Goal: Task Accomplishment & Management: Use online tool/utility

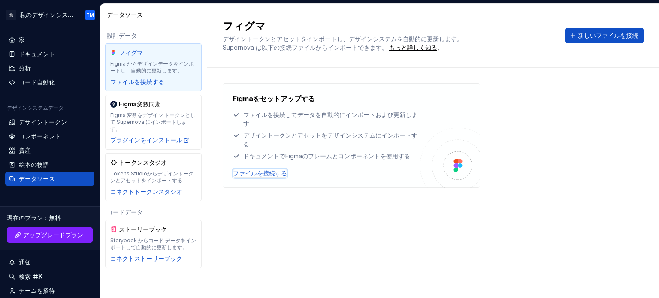
click at [270, 174] on font "ファイルを接続する" at bounding box center [260, 173] width 54 height 7
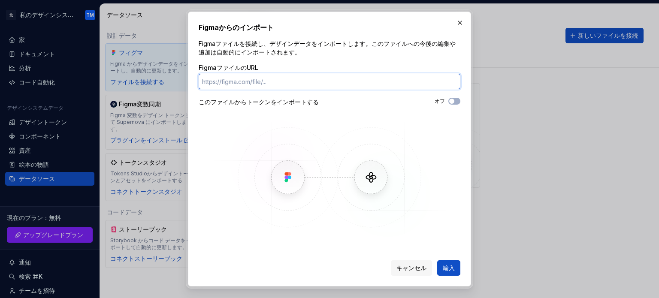
paste input "[URL][DOMAIN_NAME]"
type input "[URL][DOMAIN_NAME]"
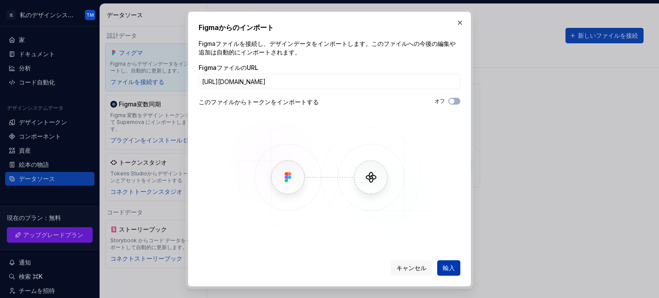
scroll to position [0, 0]
click at [447, 261] on button "輸入" at bounding box center [448, 268] width 23 height 15
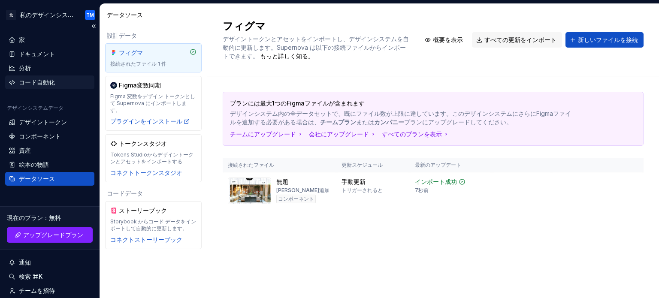
click at [58, 82] on div "コード自動化" at bounding box center [50, 82] width 82 height 9
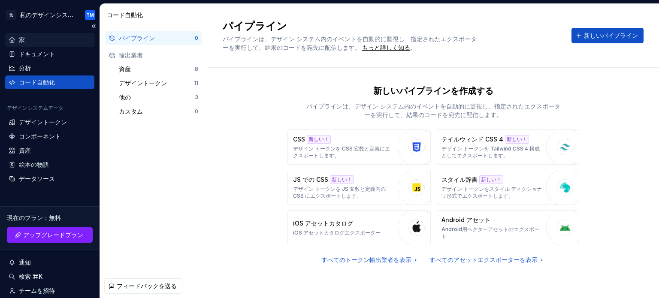
click at [47, 40] on div "家" at bounding box center [50, 40] width 82 height 9
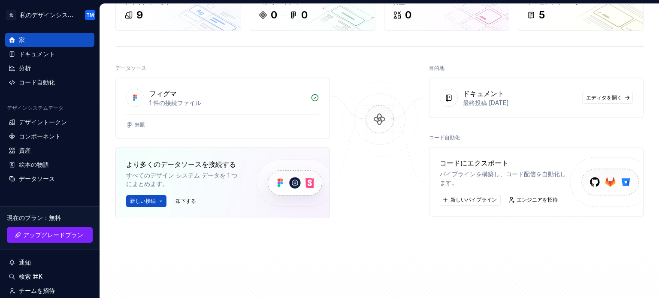
scroll to position [61, 0]
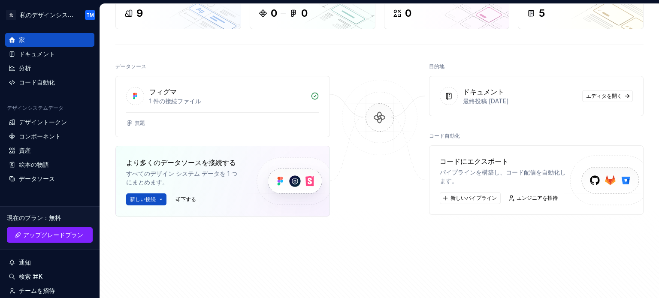
click at [486, 170] on font "パイプラインを構築し、コード配信を自動化します。" at bounding box center [503, 177] width 126 height 16
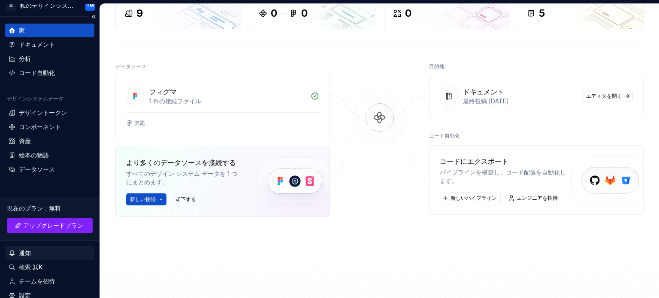
scroll to position [0, 0]
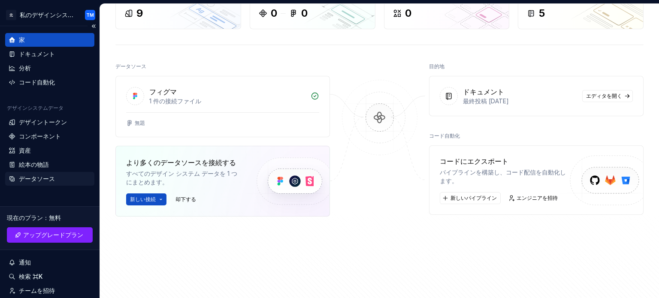
click at [43, 176] on font "データソース" at bounding box center [37, 178] width 36 height 7
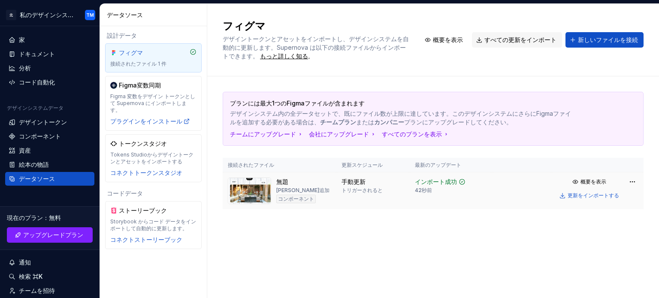
click at [513, 188] on td at bounding box center [522, 191] width 60 height 37
click at [628, 179] on html "原文 この翻訳を評価してください いただいたフィードバックは Google 翻訳の改善に役立てさせていただきます 北 私のデザインシステム TM 家 ドキュメ…" at bounding box center [329, 149] width 659 height 298
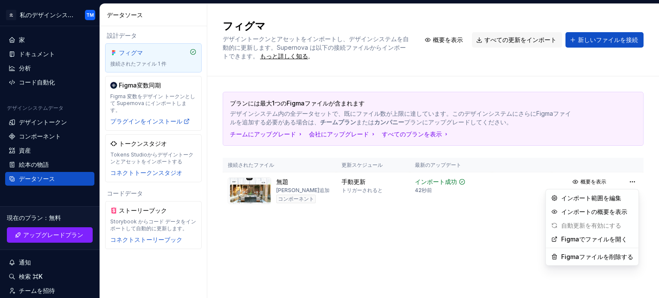
click at [426, 253] on html "原文 この翻訳を評価してください いただいたフィードバックは Google 翻訳の改善に役立てさせていただきます 北 私のデザインシステム TM 家 ドキュメ…" at bounding box center [329, 149] width 659 height 298
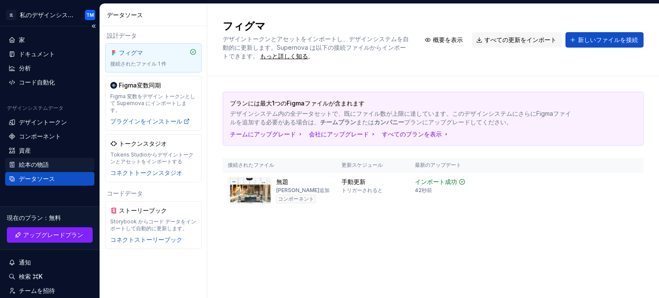
click at [55, 164] on div "絵本の物語" at bounding box center [50, 165] width 82 height 9
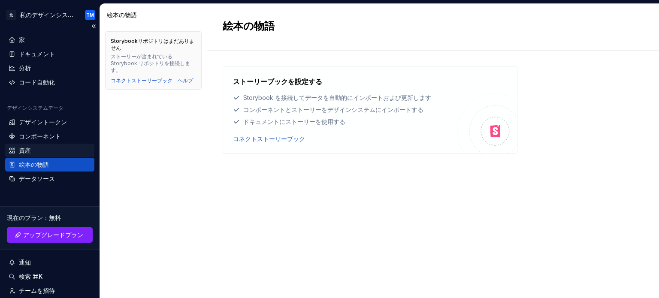
click at [50, 151] on div "資産" at bounding box center [50, 150] width 82 height 9
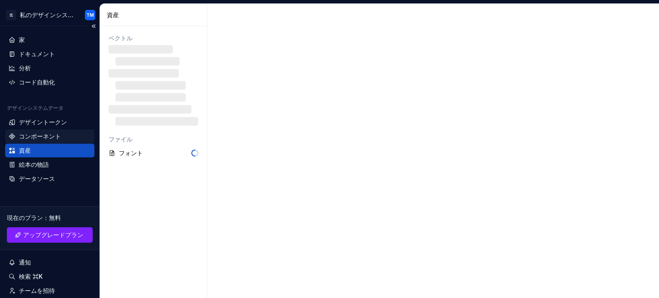
click at [50, 137] on font "コンポーネント" at bounding box center [40, 136] width 42 height 7
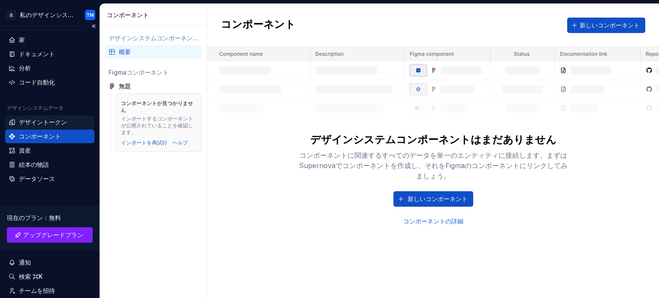
click at [50, 126] on div "デザイントークン" at bounding box center [43, 122] width 48 height 9
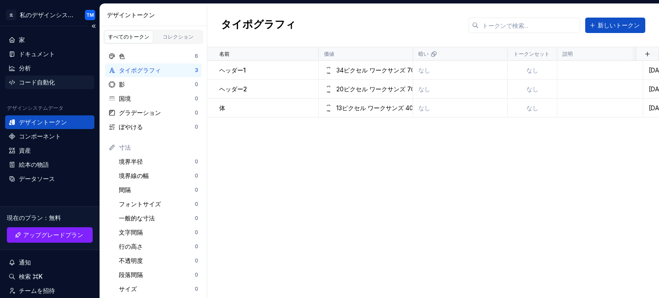
click at [48, 81] on font "コード自動化" at bounding box center [37, 82] width 36 height 7
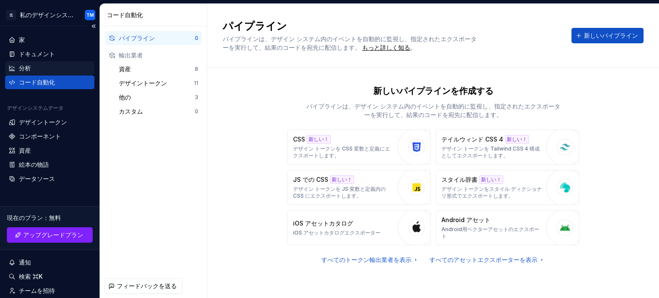
click at [41, 66] on div "分析" at bounding box center [50, 68] width 82 height 9
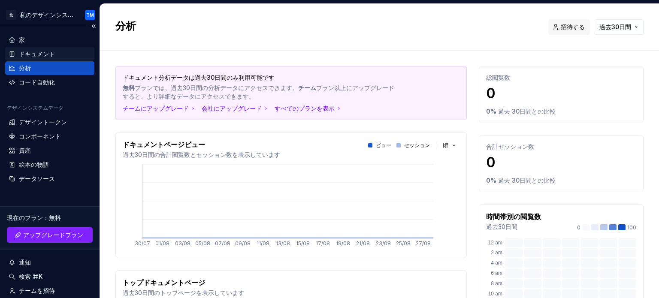
click at [39, 58] on font "ドキュメント" at bounding box center [37, 53] width 36 height 7
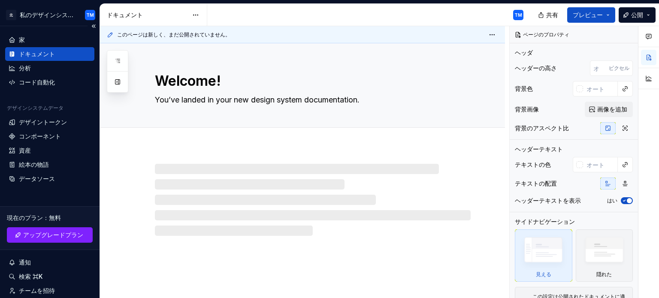
type textarea "*"
click at [35, 44] on div "家" at bounding box center [49, 40] width 89 height 14
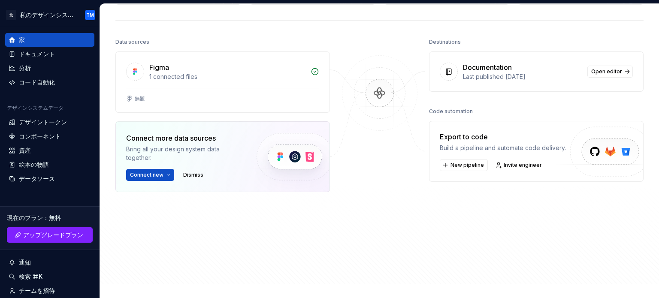
scroll to position [87, 0]
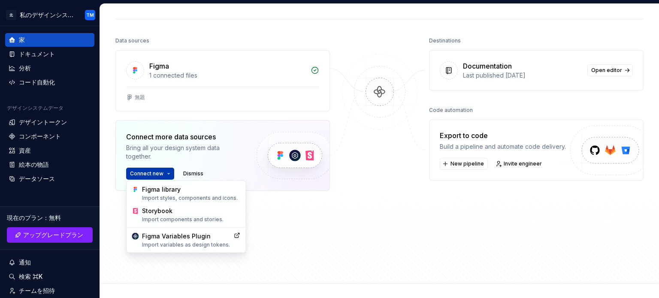
click at [165, 170] on html "原文 この翻訳を評価してください いただいたフィードバックは Google 翻訳の改善に役立てさせていただきます 北 私のデザインシステム TM 家 ドキュメ…" at bounding box center [329, 149] width 659 height 298
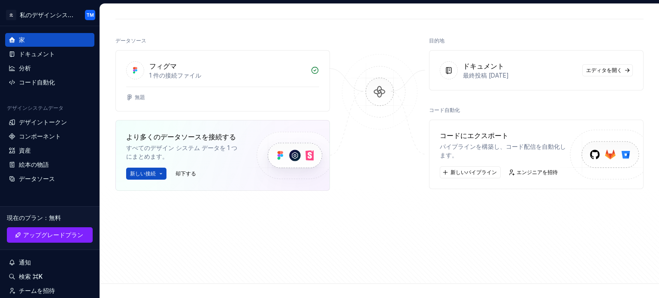
click at [355, 205] on html "原文 この翻訳を評価してください いただいたフィードバックは Google 翻訳の改善に役立てさせていただきます 北 私のデザインシステム TM 家 ドキュメ…" at bounding box center [329, 149] width 659 height 298
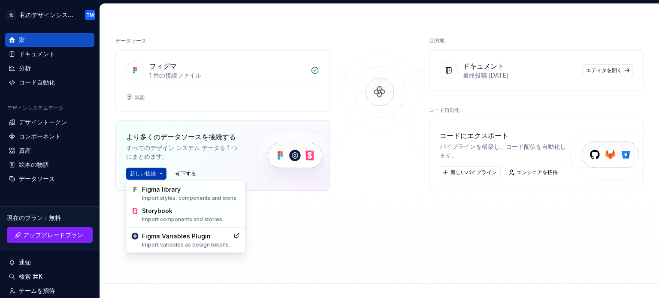
click at [162, 175] on html "原文 この翻訳を評価してください いただいたフィードバックは Google 翻訳の改善に役立てさせていただきます 北 私のデザインシステム TM 家 ドキュメ…" at bounding box center [329, 149] width 659 height 298
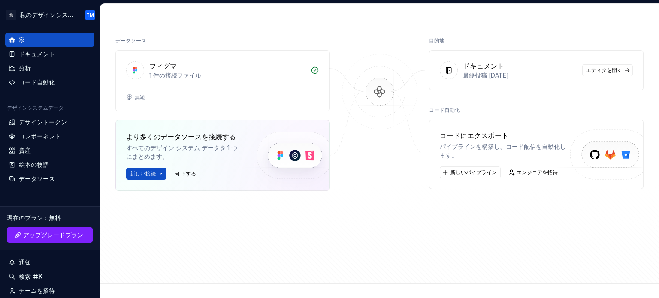
click at [386, 236] on html "原文 この翻訳を評価してください いただいたフィードバックは Google 翻訳の改善に役立てさせていただきます 北 私のデザインシステム TM 家 ドキュメ…" at bounding box center [329, 149] width 659 height 298
click at [61, 173] on div "データソース" at bounding box center [49, 179] width 89 height 14
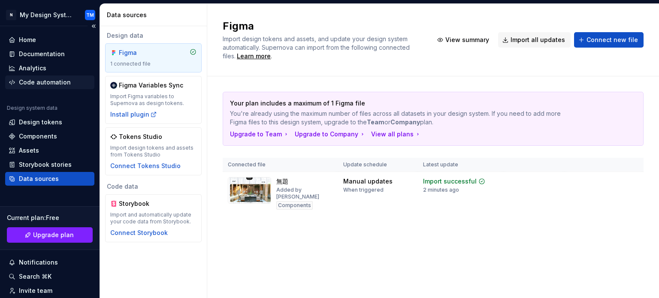
click at [53, 82] on div "Code automation" at bounding box center [45, 82] width 52 height 9
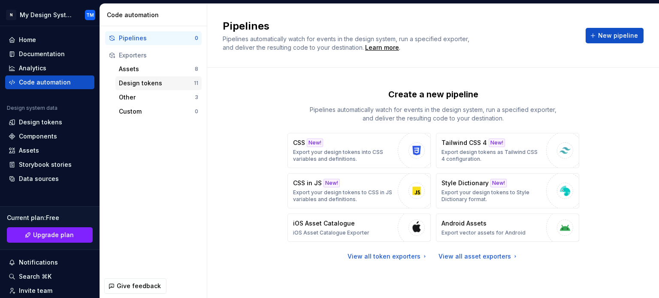
click at [163, 79] on div "Design tokens" at bounding box center [156, 83] width 75 height 9
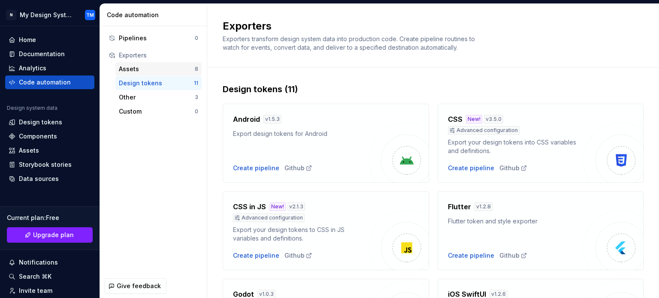
click at [156, 72] on div "Assets" at bounding box center [157, 69] width 76 height 9
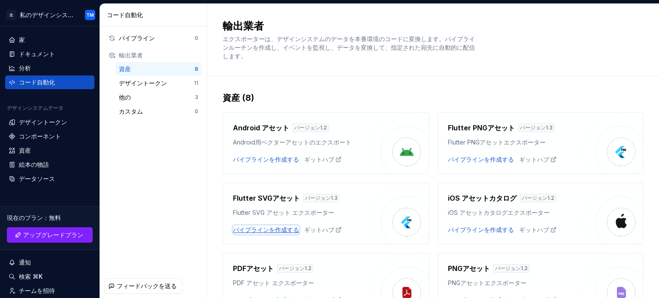
click at [261, 231] on font "パイプラインを作成する" at bounding box center [266, 229] width 66 height 7
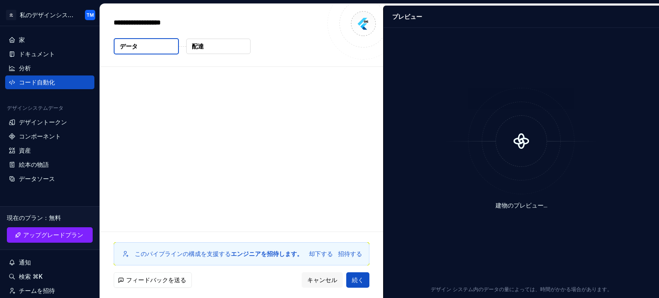
type textarea "*"
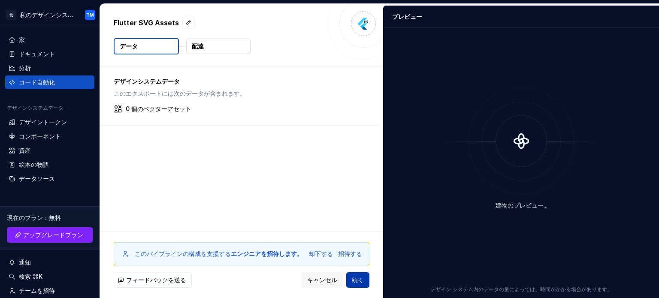
click at [363, 280] on font "続く" at bounding box center [358, 279] width 12 height 7
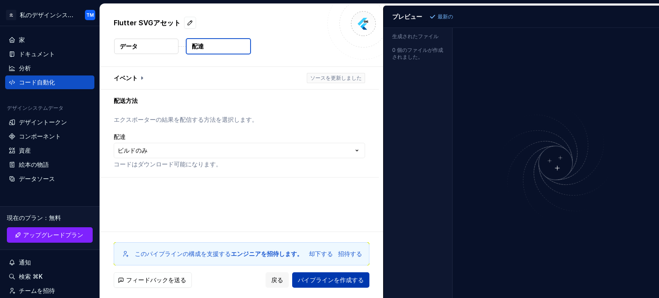
click at [328, 278] on font "パイプラインを作成する" at bounding box center [331, 279] width 66 height 7
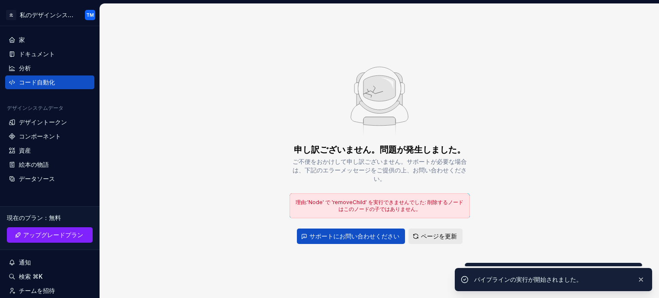
click at [434, 235] on font "ページを更新" at bounding box center [439, 236] width 36 height 7
